Goal: Information Seeking & Learning: Learn about a topic

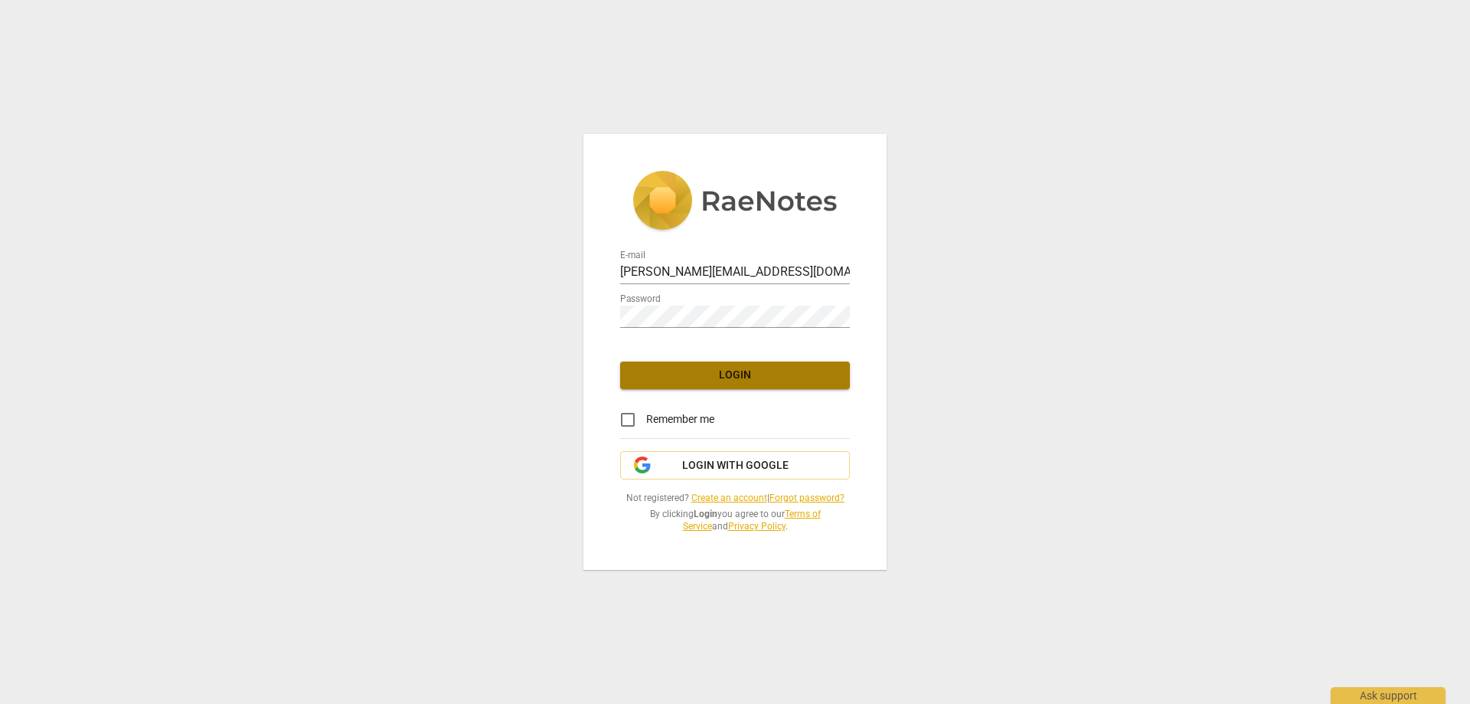
click at [748, 379] on span "Login" at bounding box center [734, 374] width 205 height 15
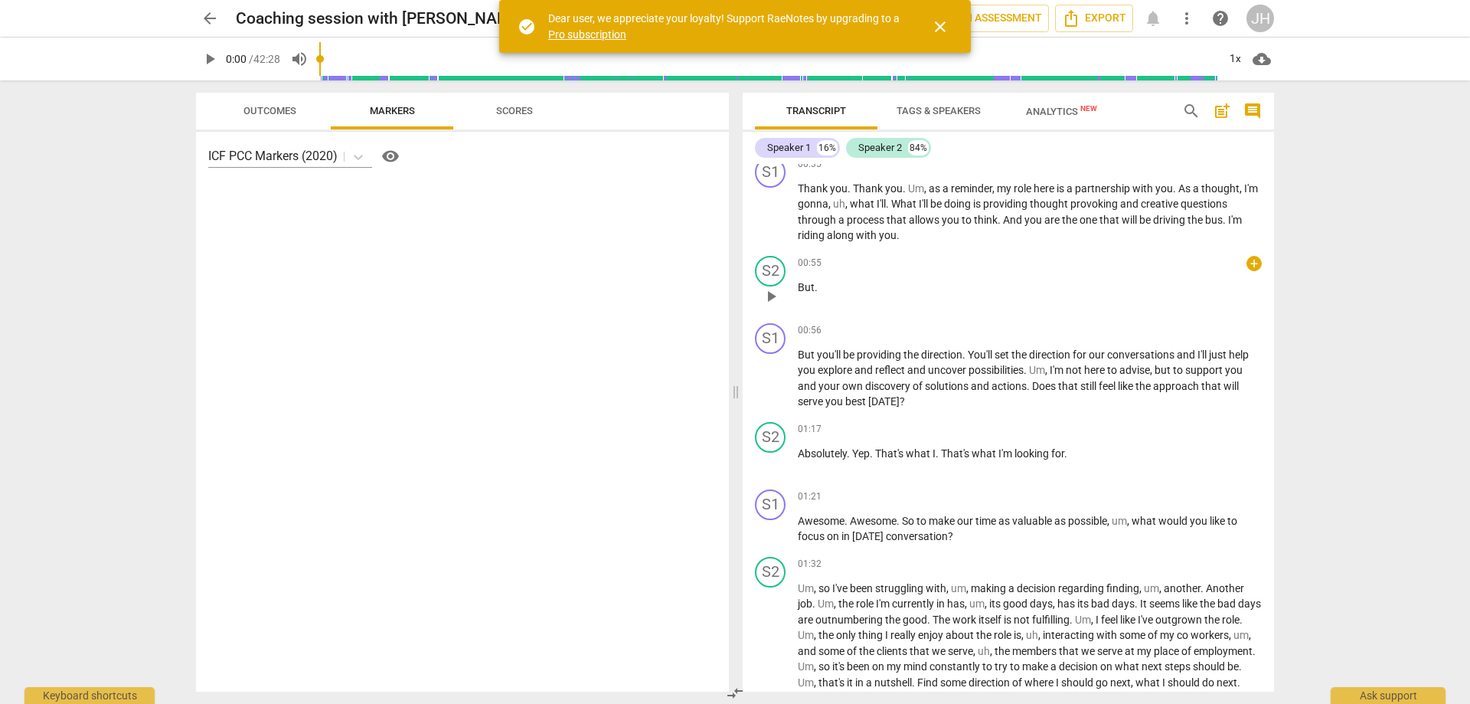
scroll to position [459, 0]
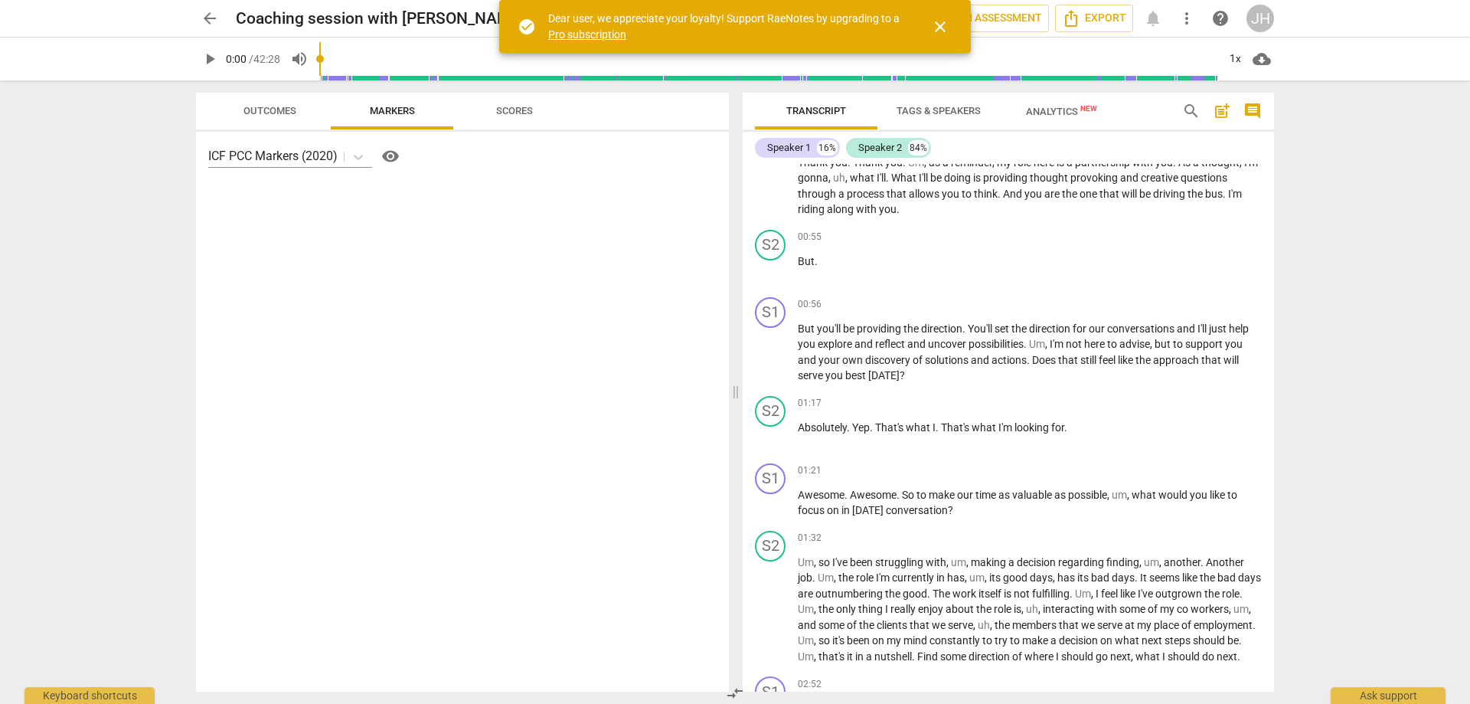
click at [210, 54] on span "play_arrow" at bounding box center [210, 59] width 18 height 18
click at [210, 62] on span "pause" at bounding box center [210, 59] width 18 height 18
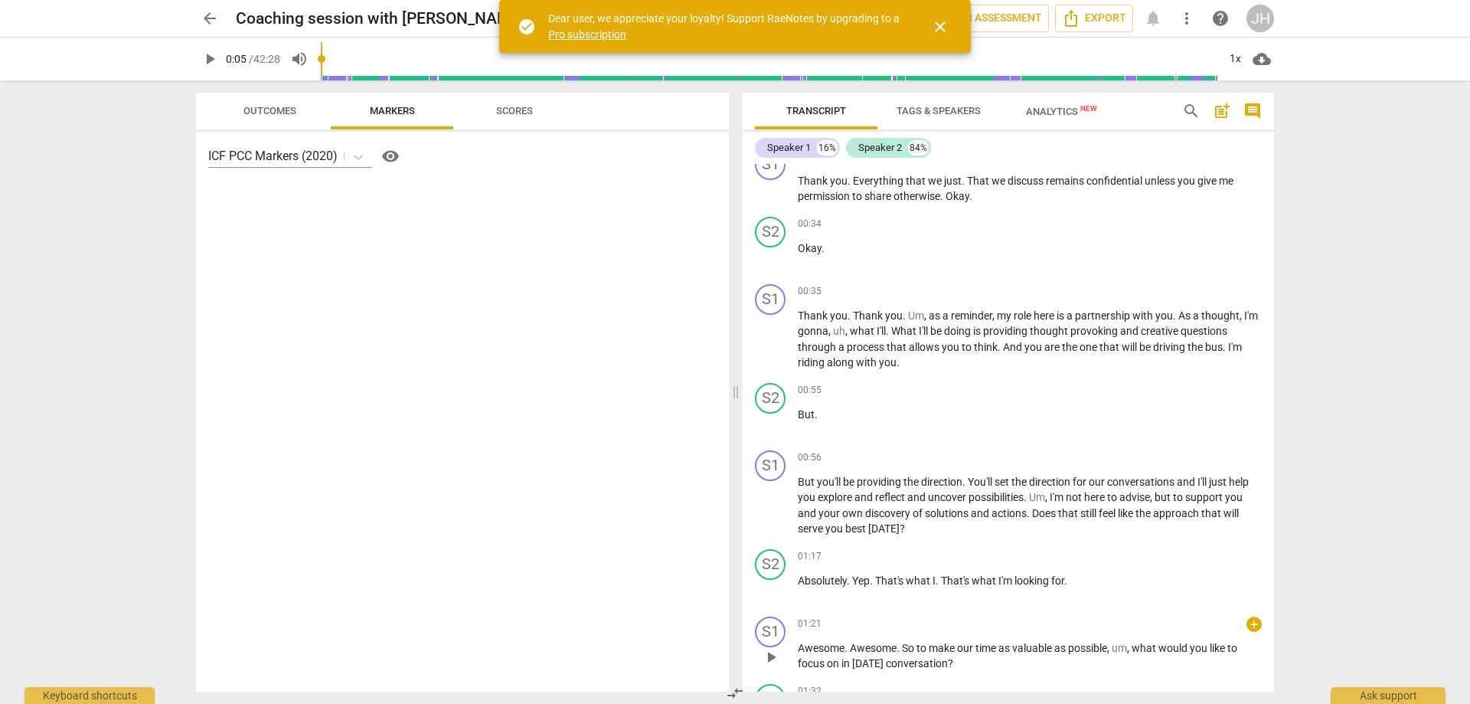
scroll to position [383, 0]
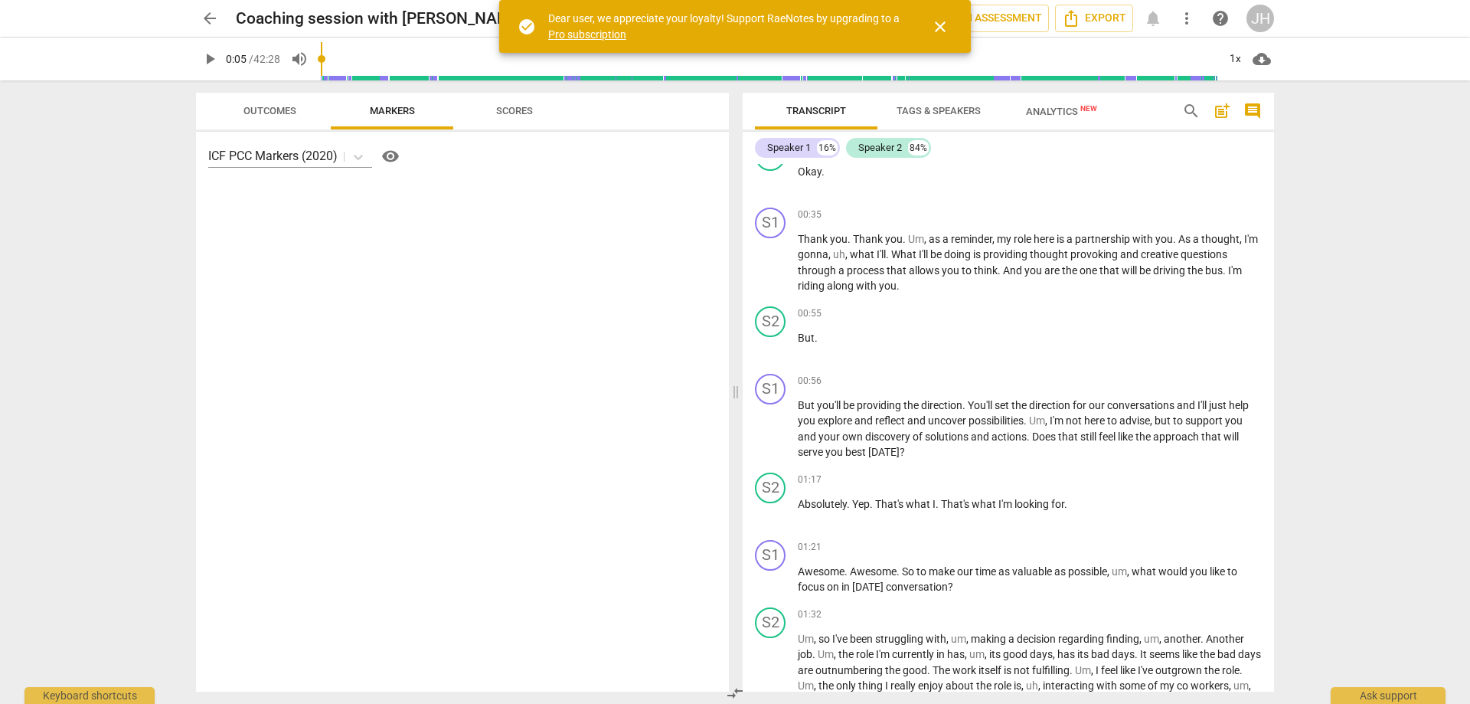
click at [943, 24] on span "close" at bounding box center [940, 27] width 18 height 18
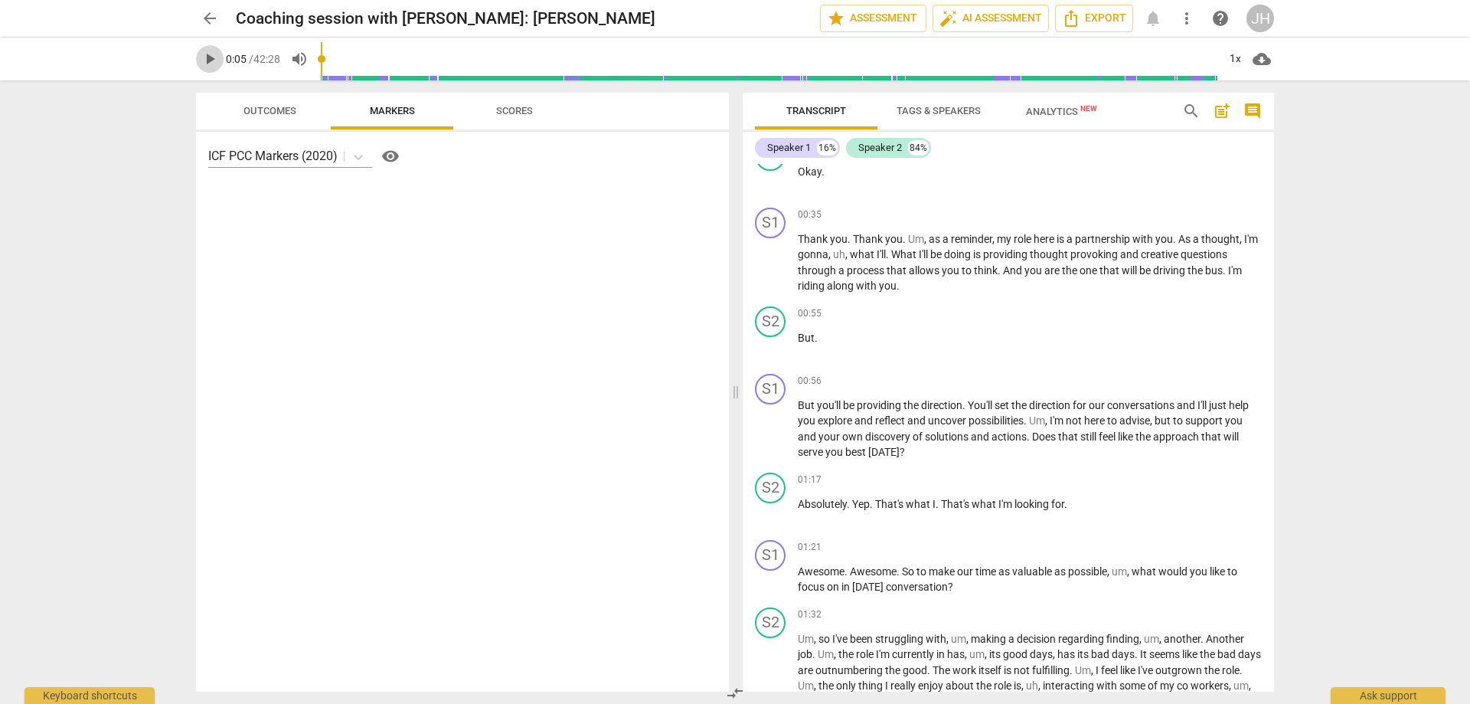
click at [205, 57] on span "play_arrow" at bounding box center [210, 59] width 18 height 18
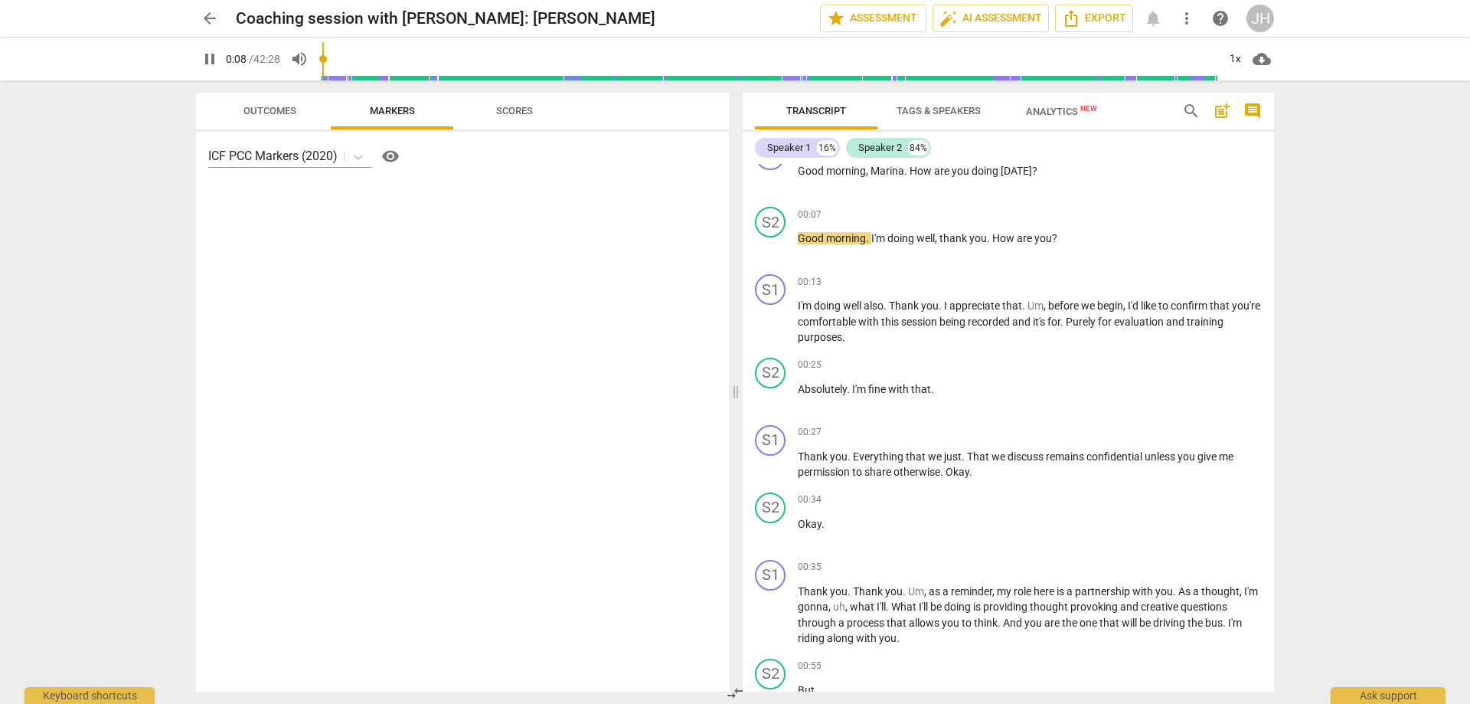
click at [207, 59] on span "pause" at bounding box center [210, 59] width 18 height 18
click at [211, 58] on span "play_arrow" at bounding box center [210, 59] width 18 height 18
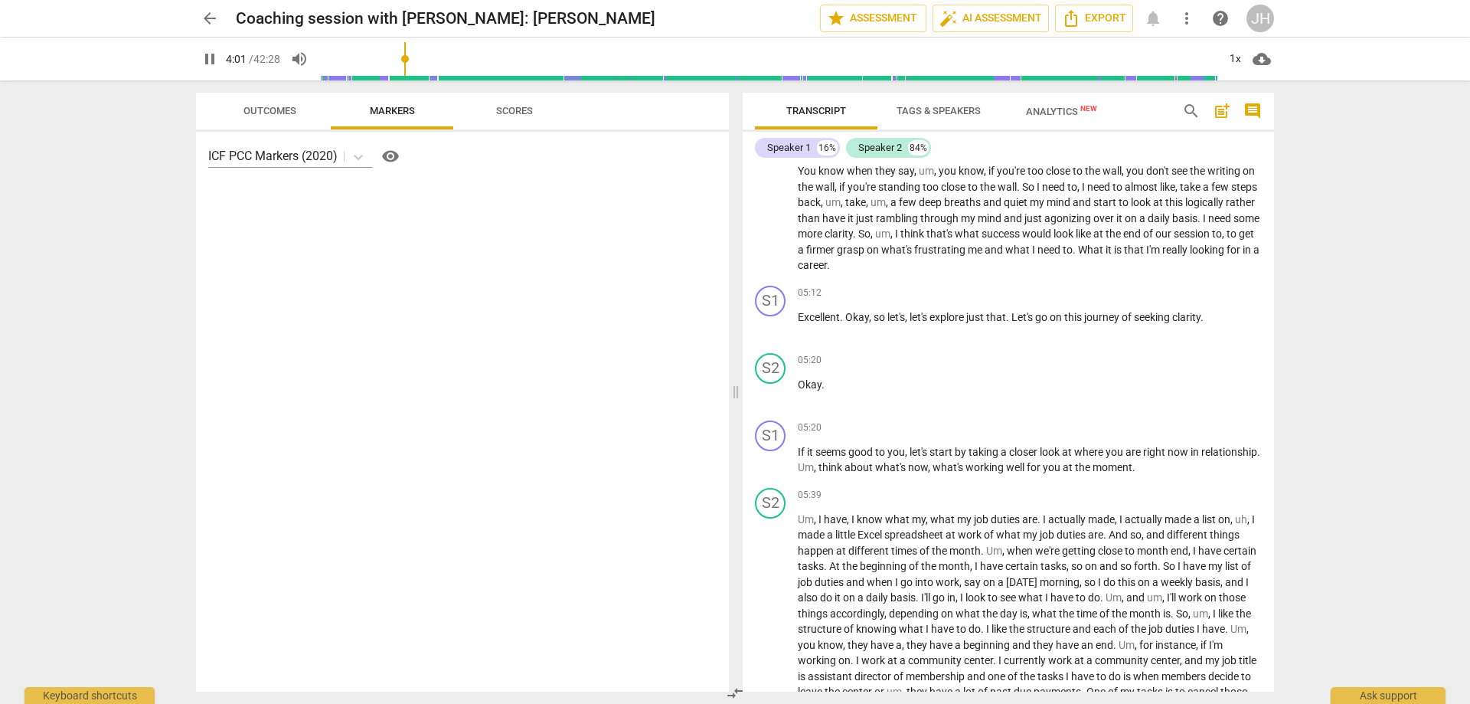
click at [370, 60] on input "range" at bounding box center [768, 58] width 898 height 49
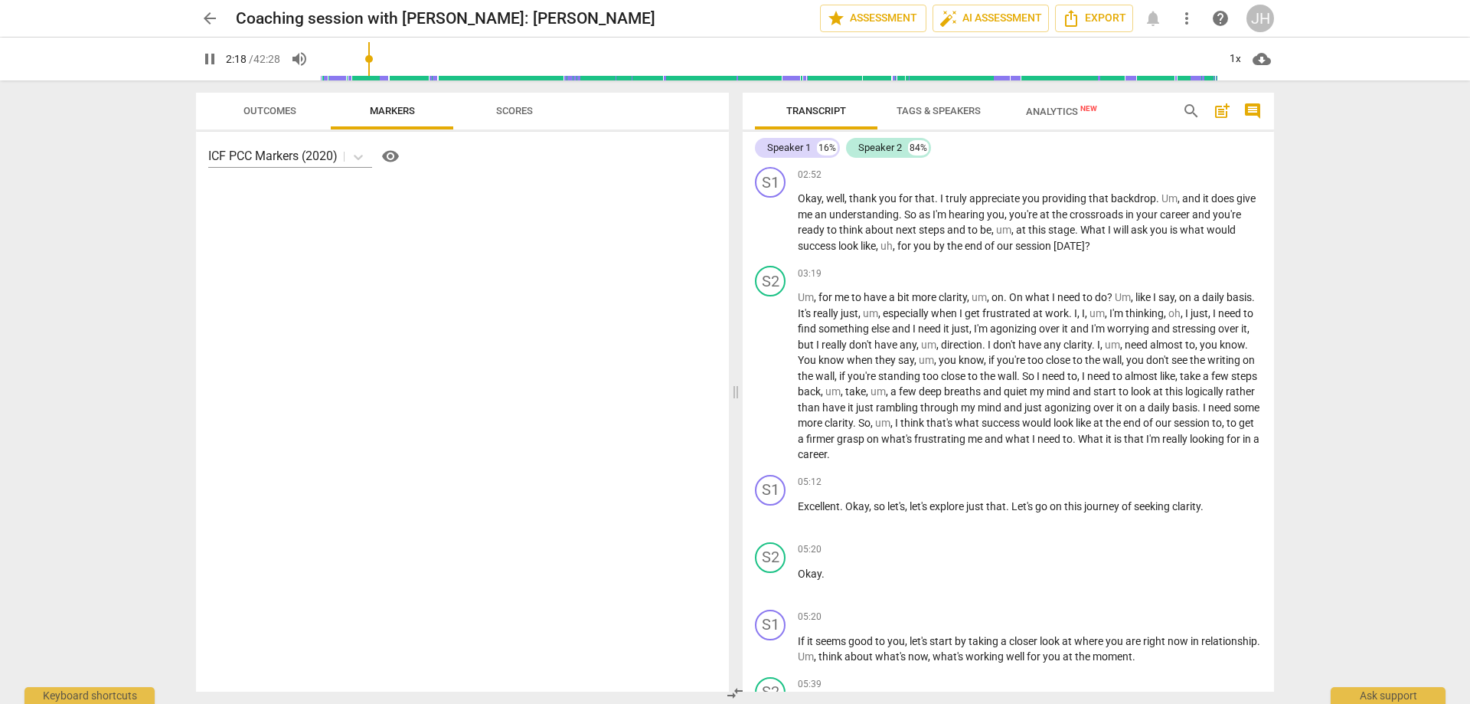
scroll to position [786, 0]
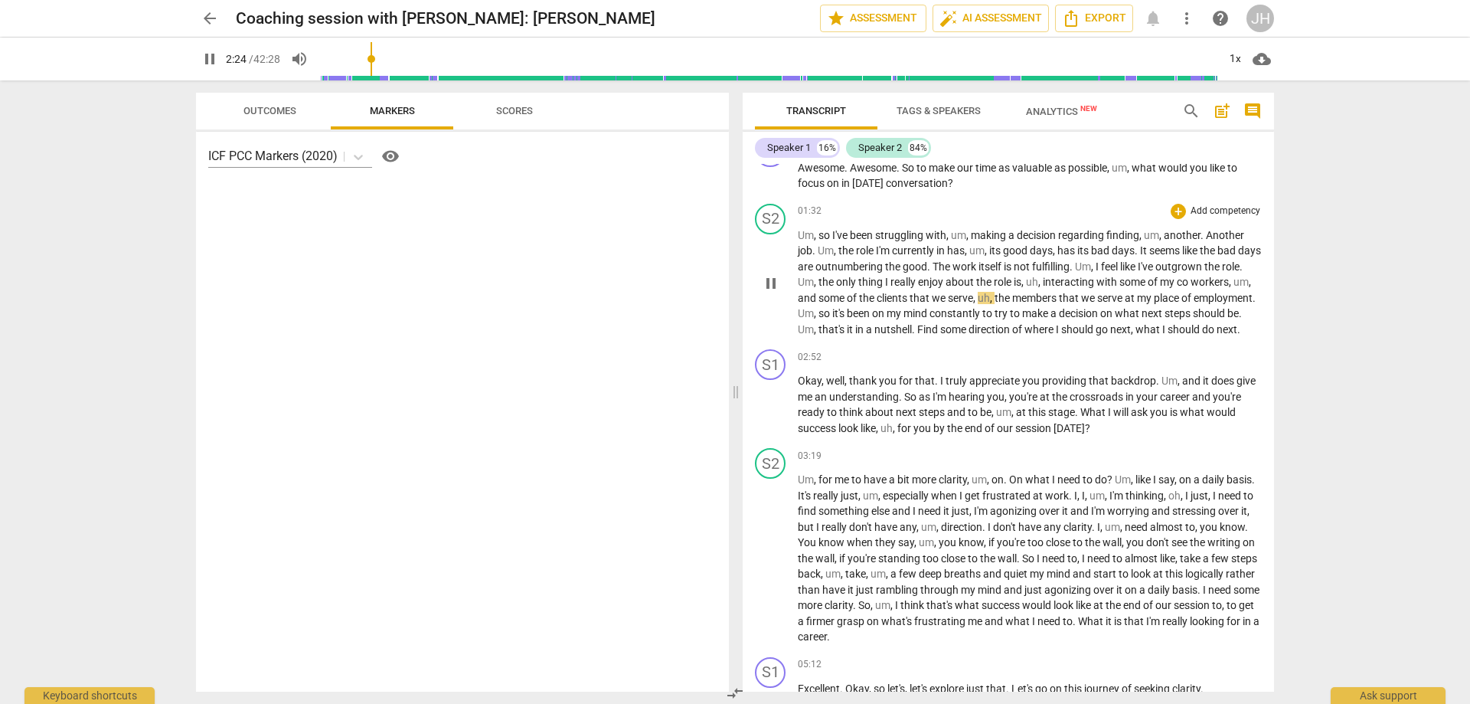
click at [799, 233] on span "Um" at bounding box center [806, 235] width 16 height 12
click at [799, 235] on span "Um" at bounding box center [806, 235] width 16 height 12
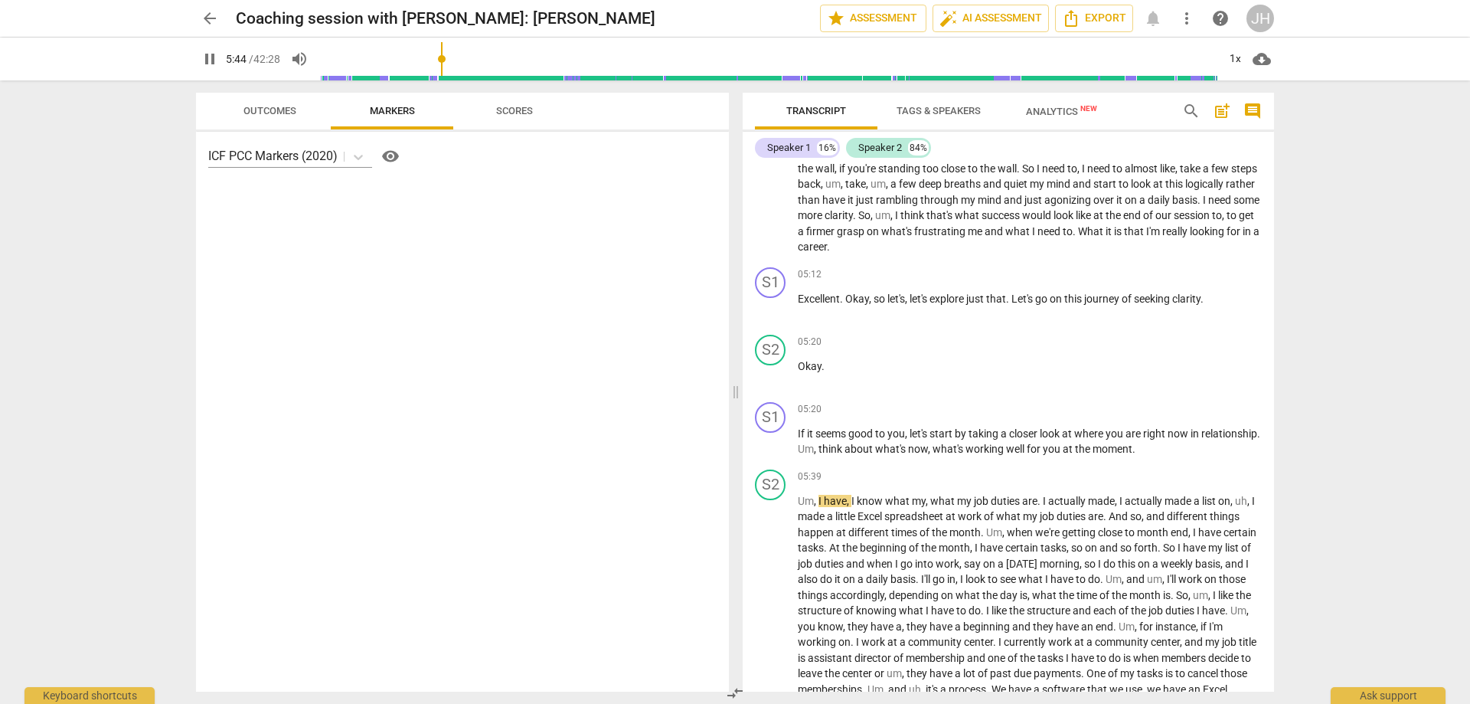
scroll to position [1050, 0]
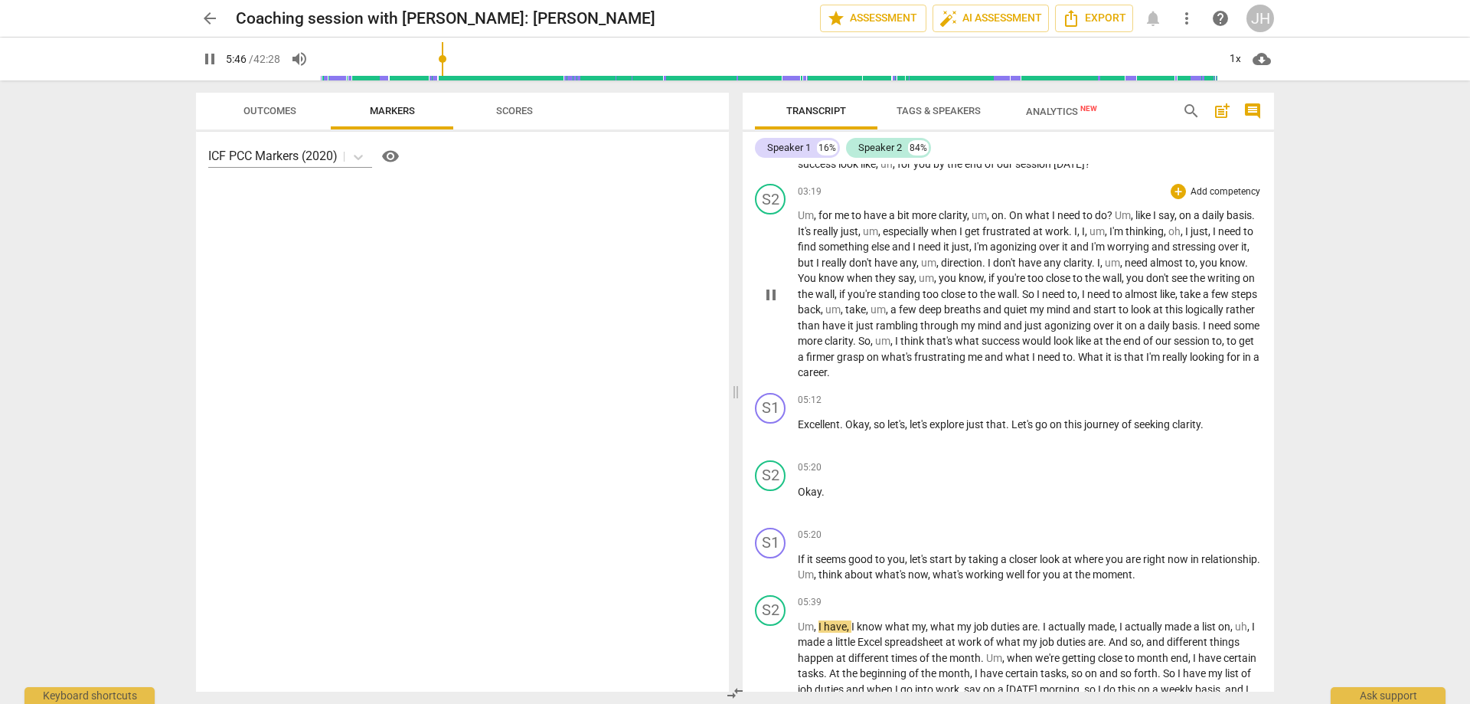
click at [1231, 300] on span "steps" at bounding box center [1244, 294] width 26 height 12
click at [917, 347] on p "Um , for me to have a bit more clarity , um , on . On what I need to do ? Um , …" at bounding box center [1030, 293] width 464 height 173
click at [912, 363] on p "Um , for me to have a bit more clarity , um , on . On what I need to do ? Um , …" at bounding box center [1030, 293] width 464 height 173
click at [805, 221] on span "Um" at bounding box center [806, 215] width 16 height 12
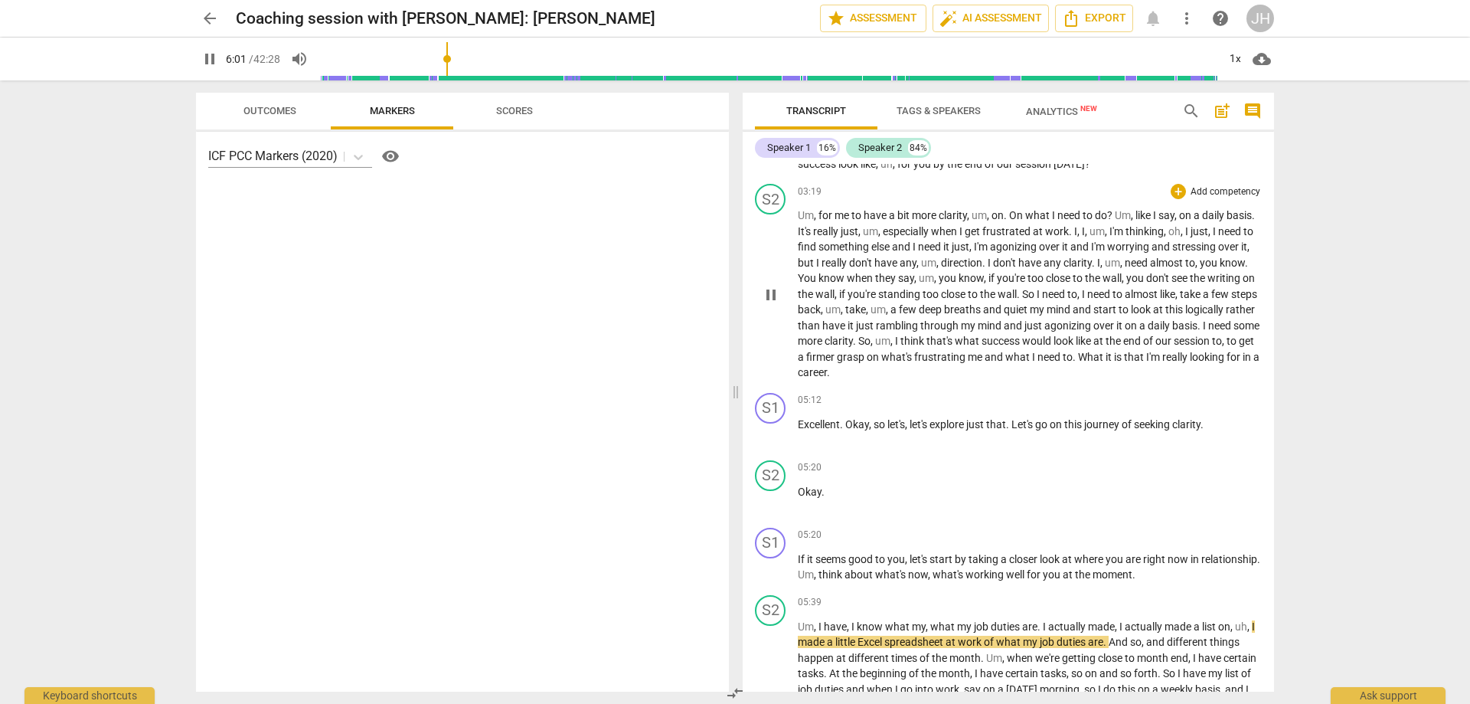
click at [807, 221] on span "Um" at bounding box center [806, 215] width 16 height 12
click at [808, 221] on span "Um" at bounding box center [806, 215] width 16 height 12
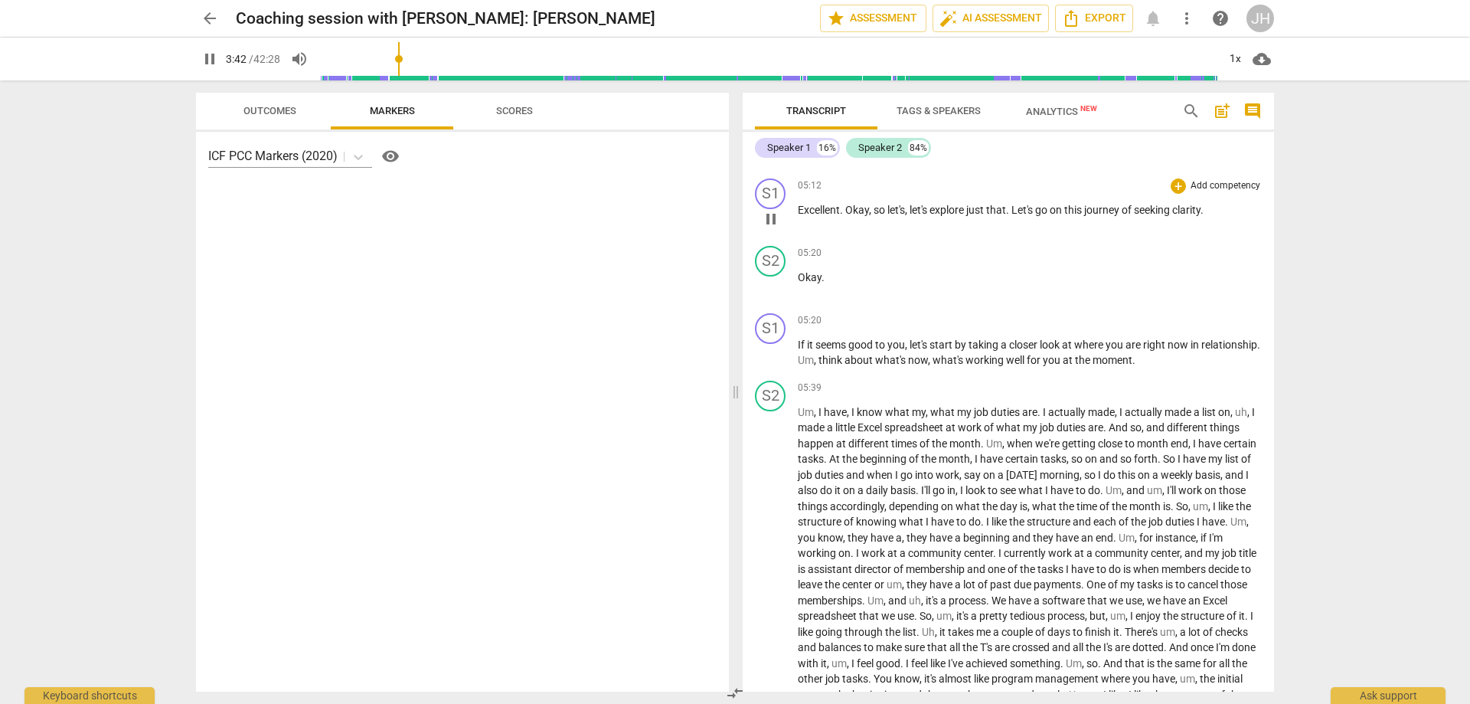
scroll to position [1280, 0]
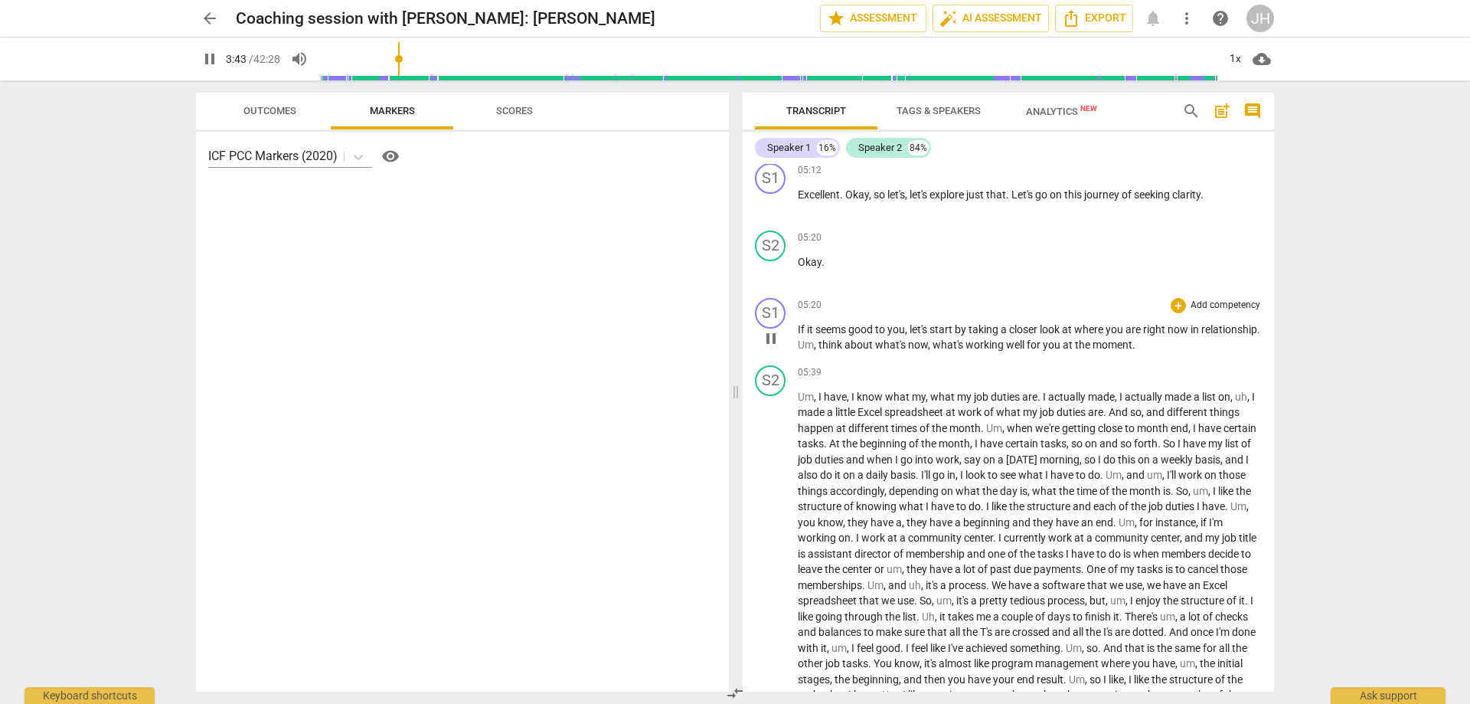
click at [926, 335] on span "let's" at bounding box center [919, 329] width 20 height 12
click at [952, 335] on span "start" at bounding box center [941, 329] width 25 height 12
click at [954, 335] on span "start" at bounding box center [941, 329] width 25 height 12
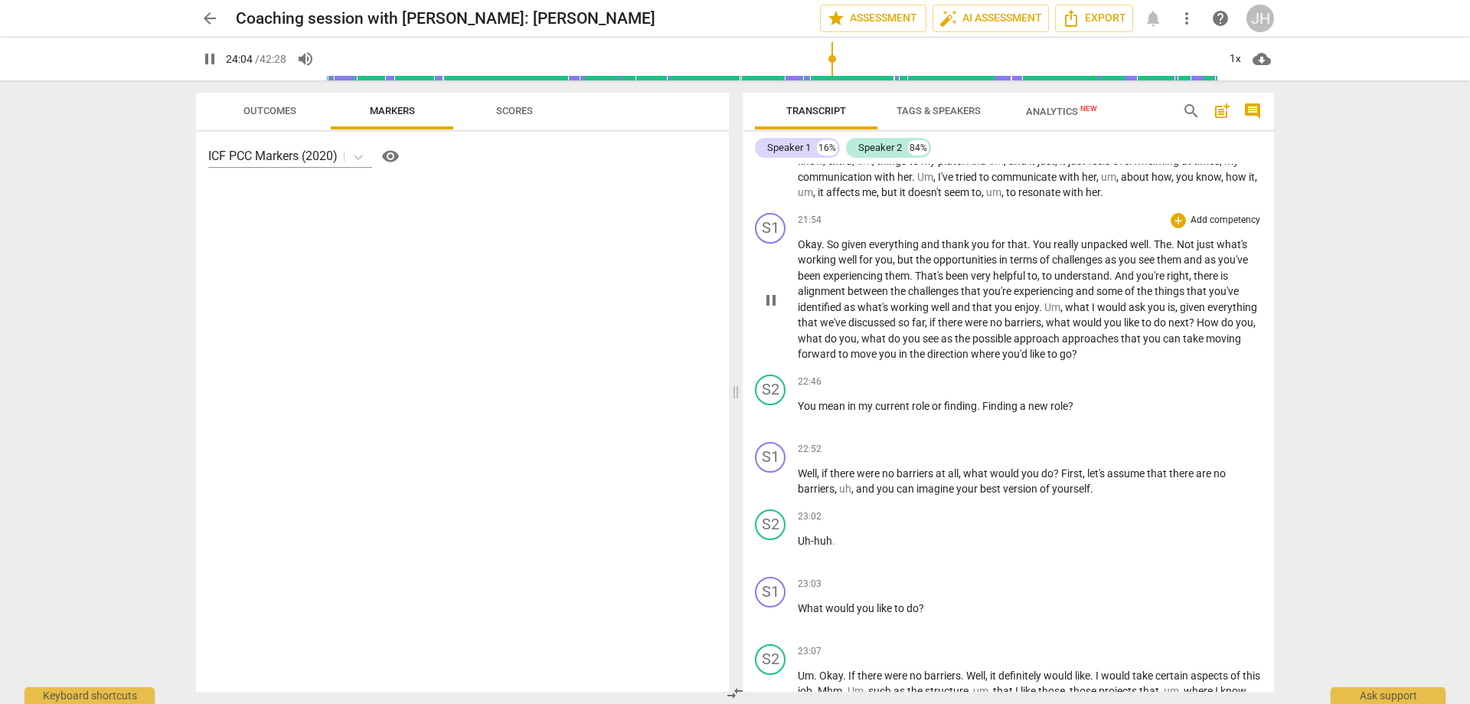
scroll to position [5102, 0]
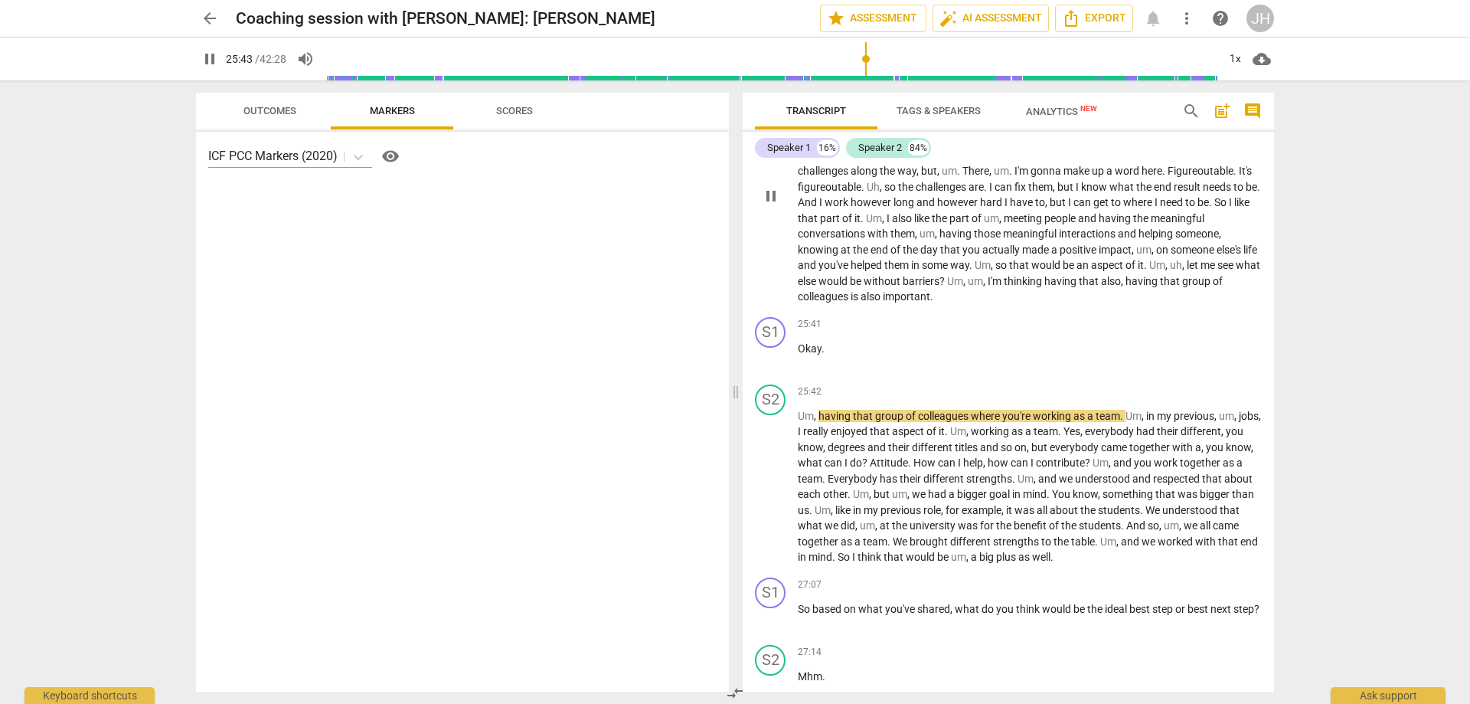
click at [772, 205] on span "pause" at bounding box center [771, 196] width 18 height 18
click at [773, 497] on span "play_arrow" at bounding box center [771, 487] width 18 height 18
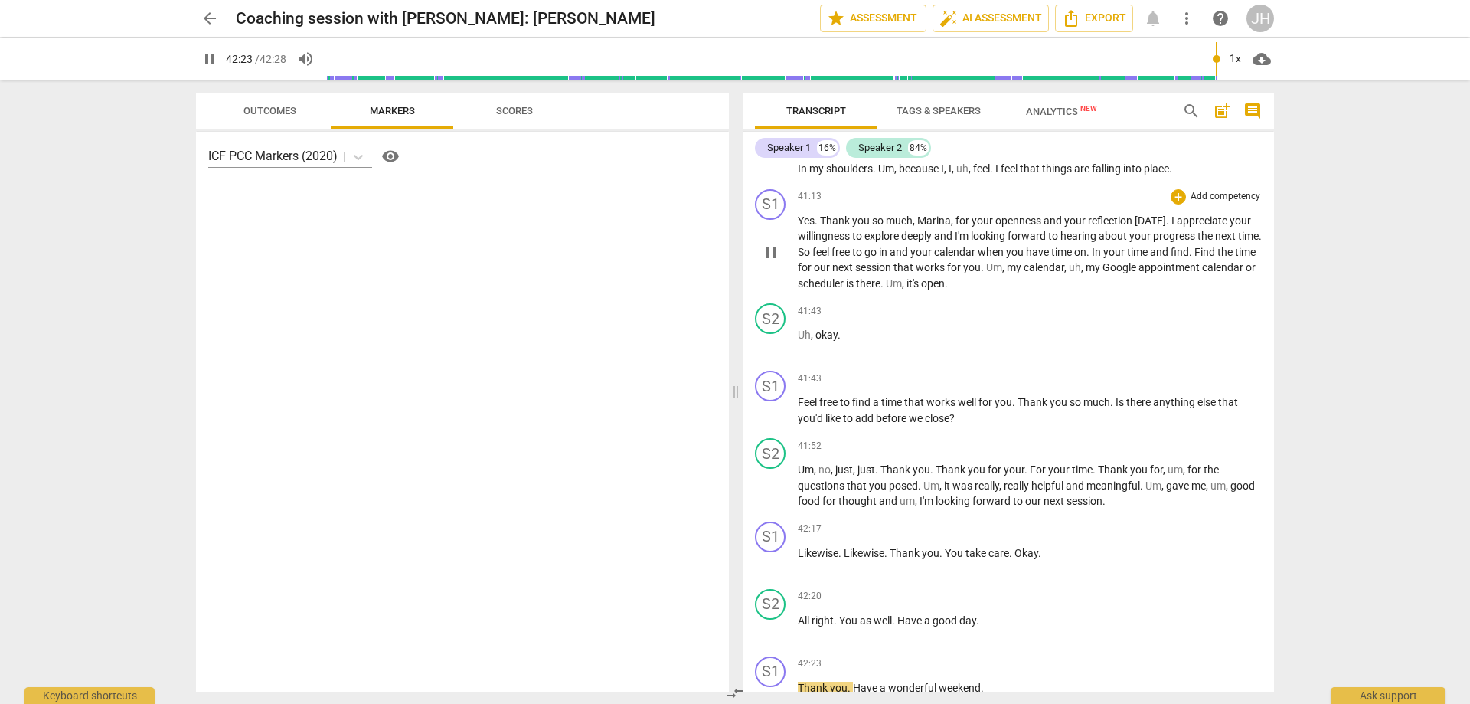
scroll to position [8139, 0]
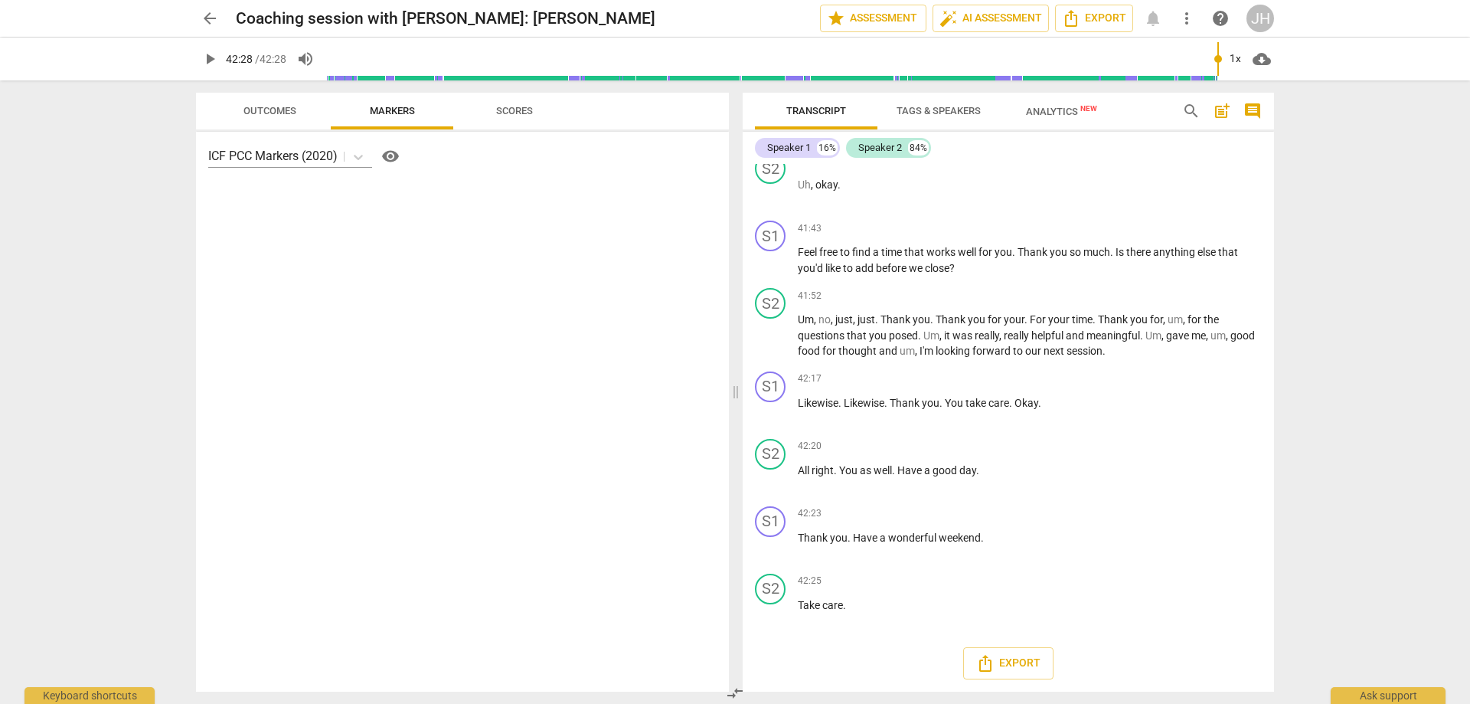
click at [1317, 230] on div "arrow_back Coaching session with [PERSON_NAME]: [PERSON_NAME] edit star Assessm…" at bounding box center [735, 352] width 1470 height 704
click at [1376, 198] on div "arrow_back Coaching session with [PERSON_NAME]: [PERSON_NAME] edit star Assessm…" at bounding box center [735, 352] width 1470 height 704
type input "2548"
